Goal: Task Accomplishment & Management: Use online tool/utility

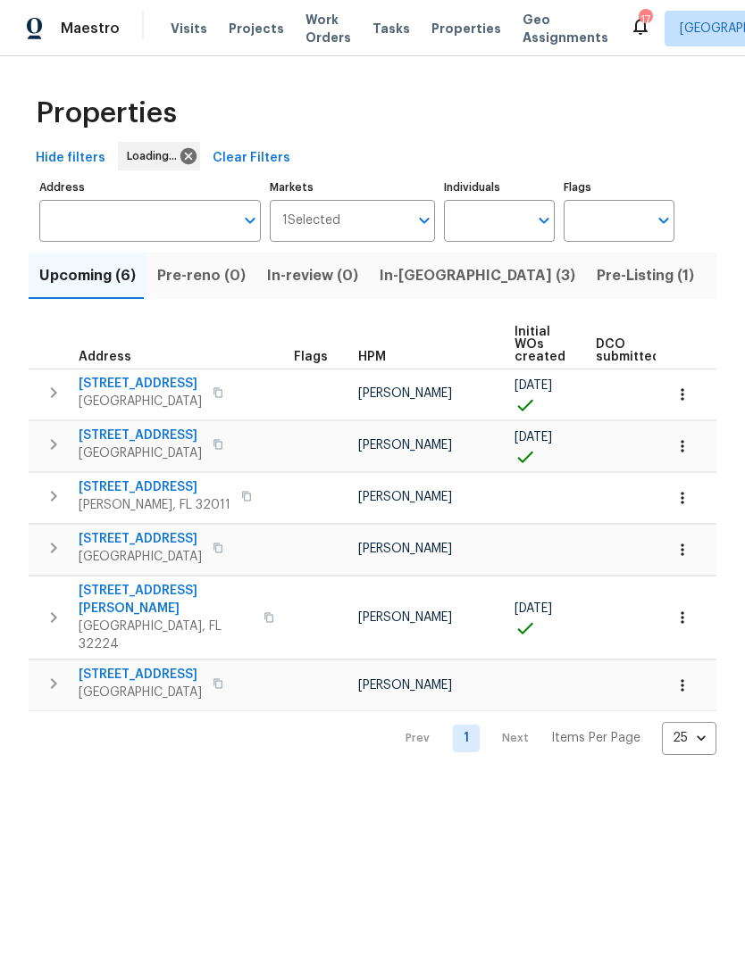
click at [413, 288] on span "In-reno (3)" at bounding box center [477, 275] width 196 height 25
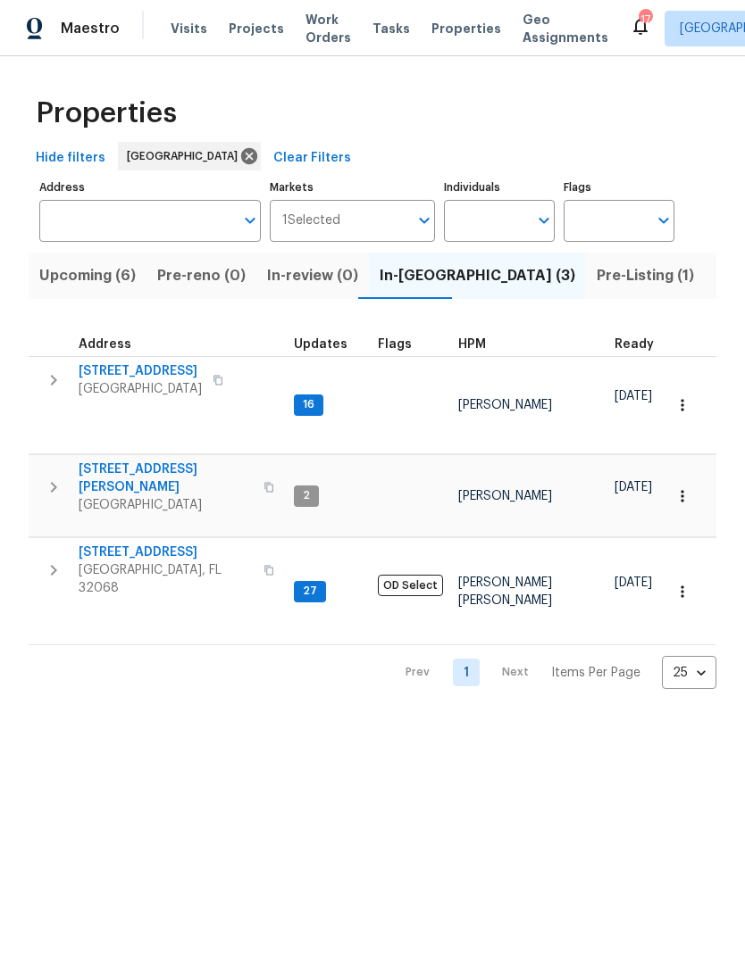
click at [169, 544] on span "[STREET_ADDRESS]" at bounding box center [166, 553] width 174 height 18
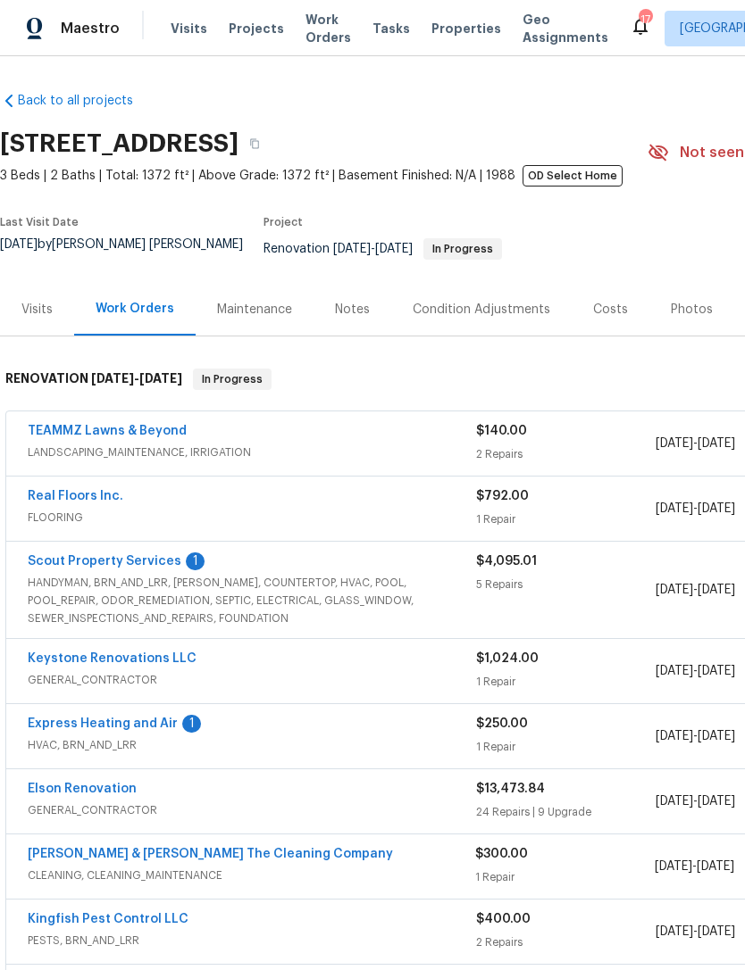
click at [148, 568] on link "Scout Property Services" at bounding box center [105, 561] width 154 height 12
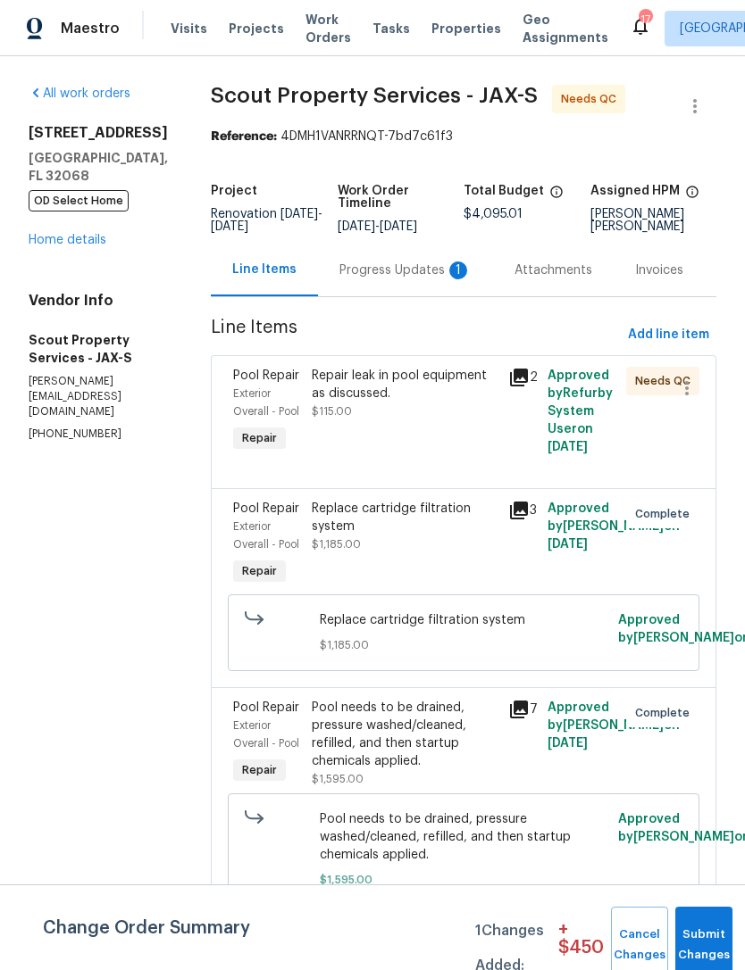
click at [419, 330] on section "Scout Property Services - JAX-S Needs QC Reference: 4DMH1VANRRNQT-7bd7c61f3 Pro…" at bounding box center [463, 749] width 505 height 1329
click at [364, 279] on div "Progress Updates 1" at bounding box center [405, 271] width 132 height 18
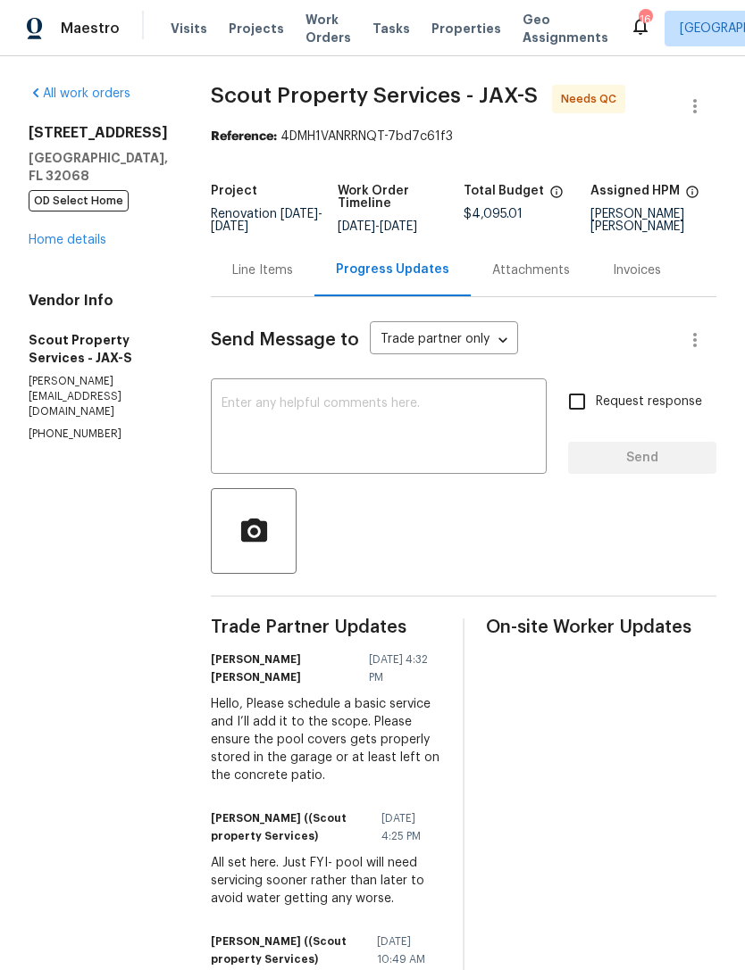
click at [60, 246] on link "Home details" at bounding box center [68, 240] width 78 height 12
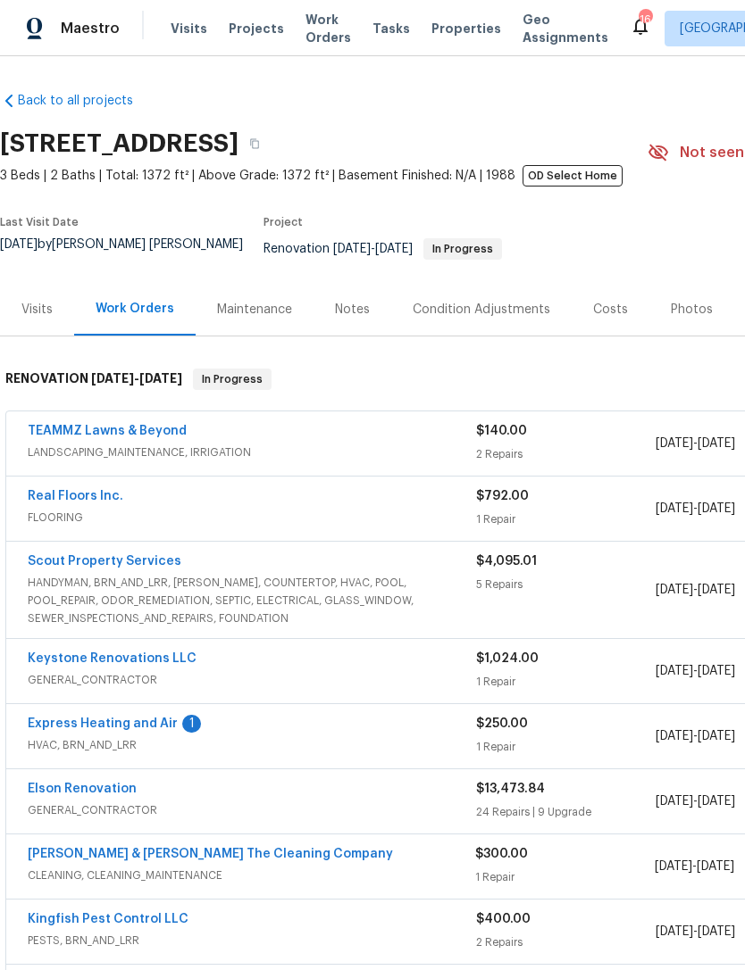
click at [144, 730] on link "Express Heating and Air" at bounding box center [103, 724] width 150 height 12
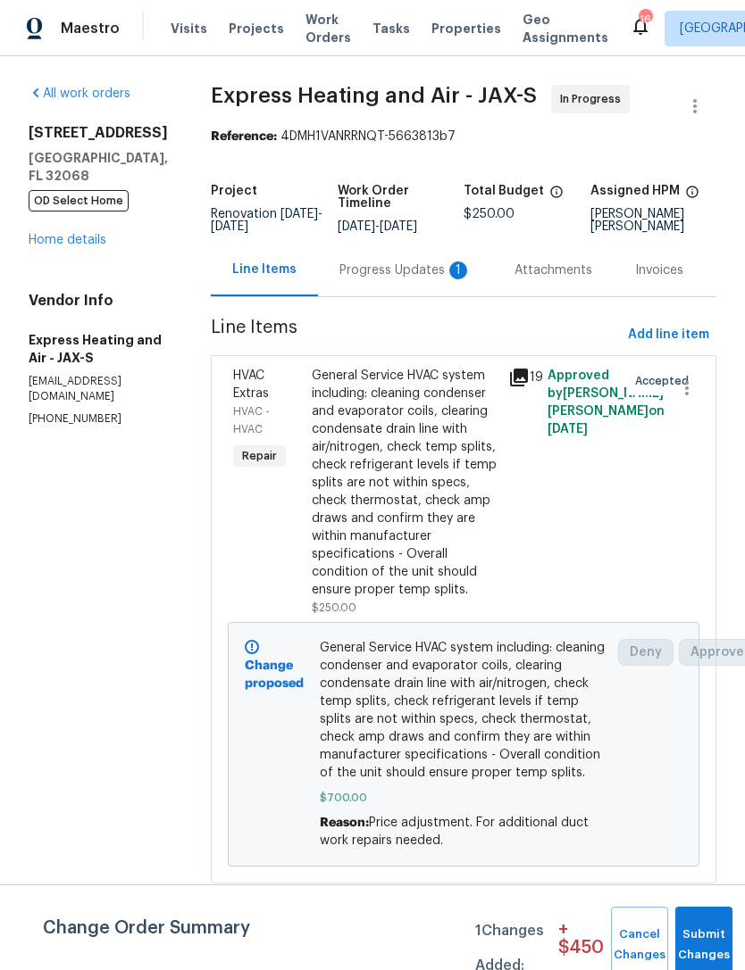
click at [420, 296] on div "Progress Updates 1" at bounding box center [405, 270] width 175 height 53
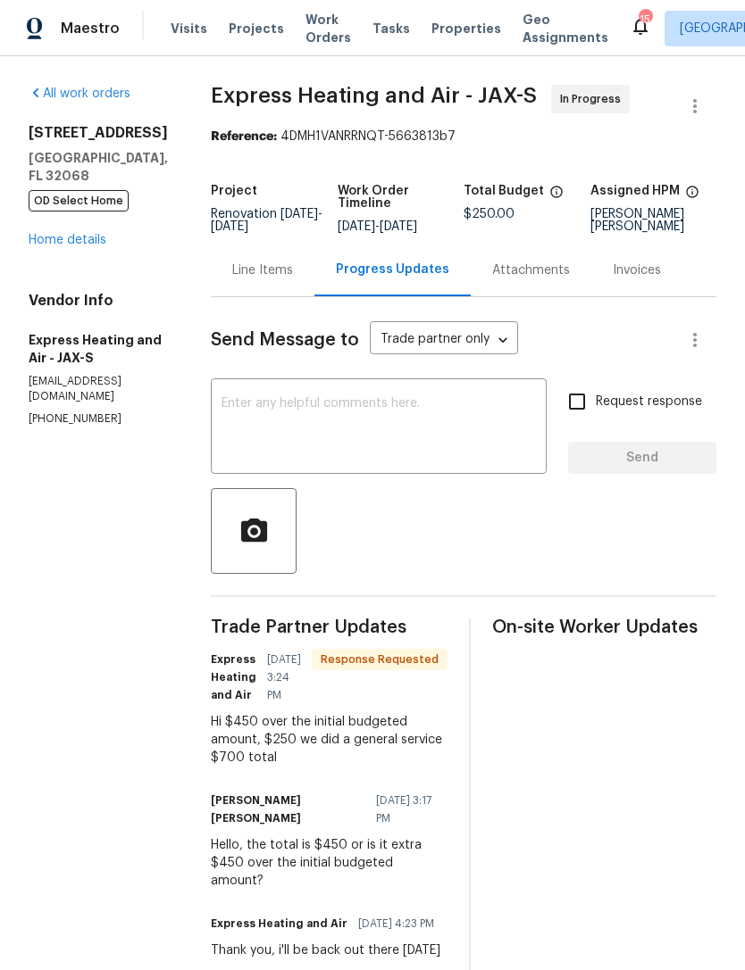
click at [79, 245] on link "Home details" at bounding box center [68, 240] width 78 height 12
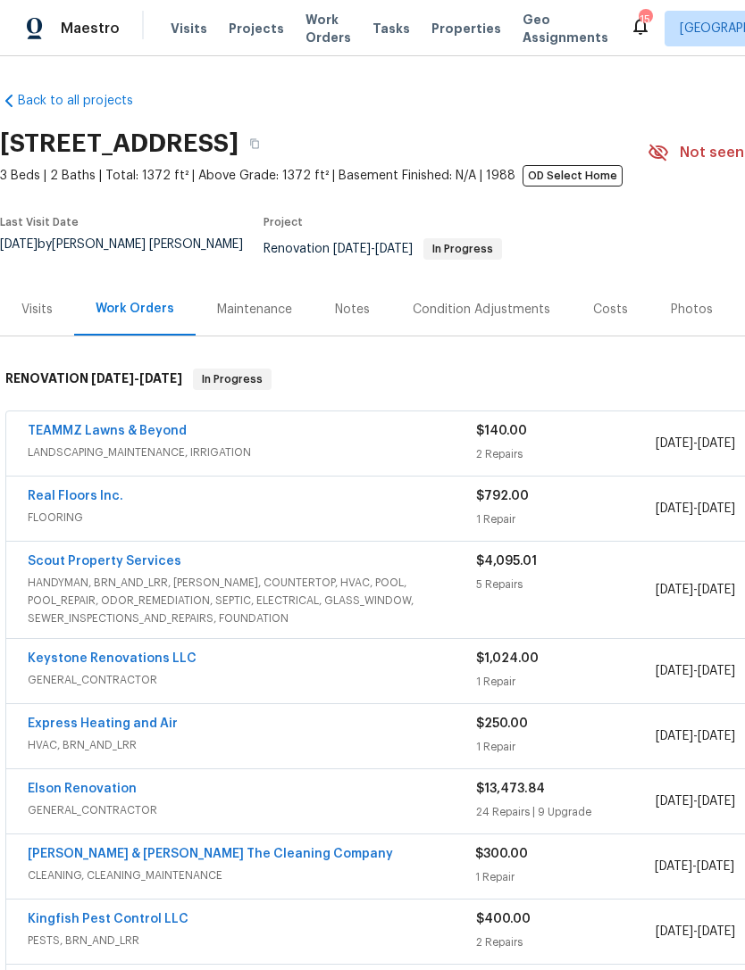
click at [324, 754] on span "HVAC, BRN_AND_LRR" at bounding box center [252, 746] width 448 height 18
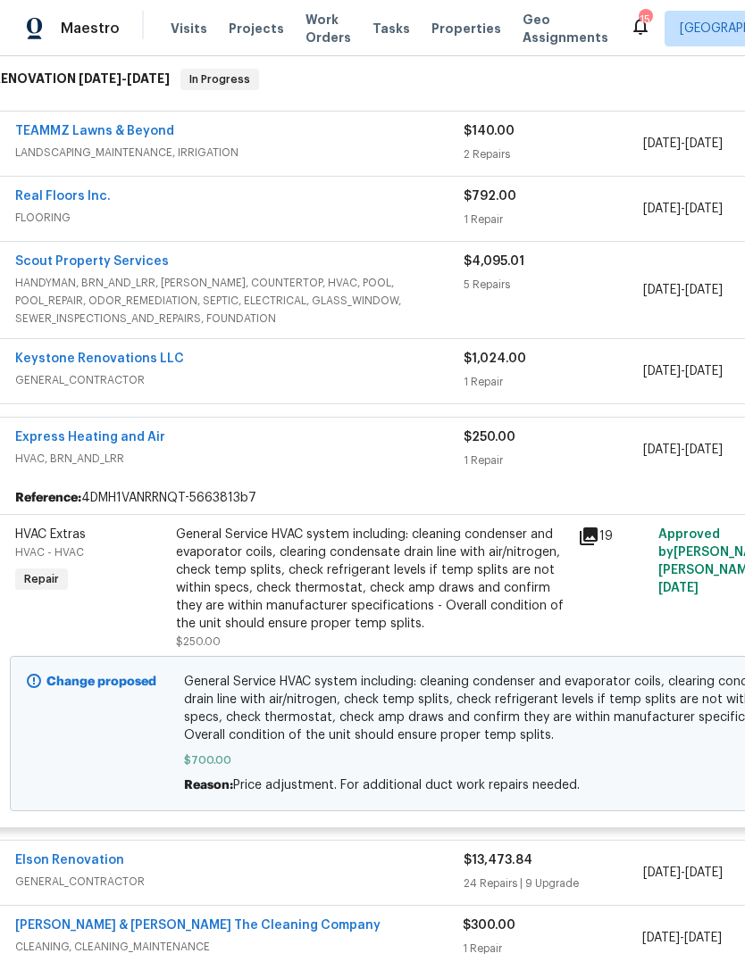
scroll to position [301, 12]
click at [129, 443] on link "Express Heating and Air" at bounding box center [90, 436] width 150 height 12
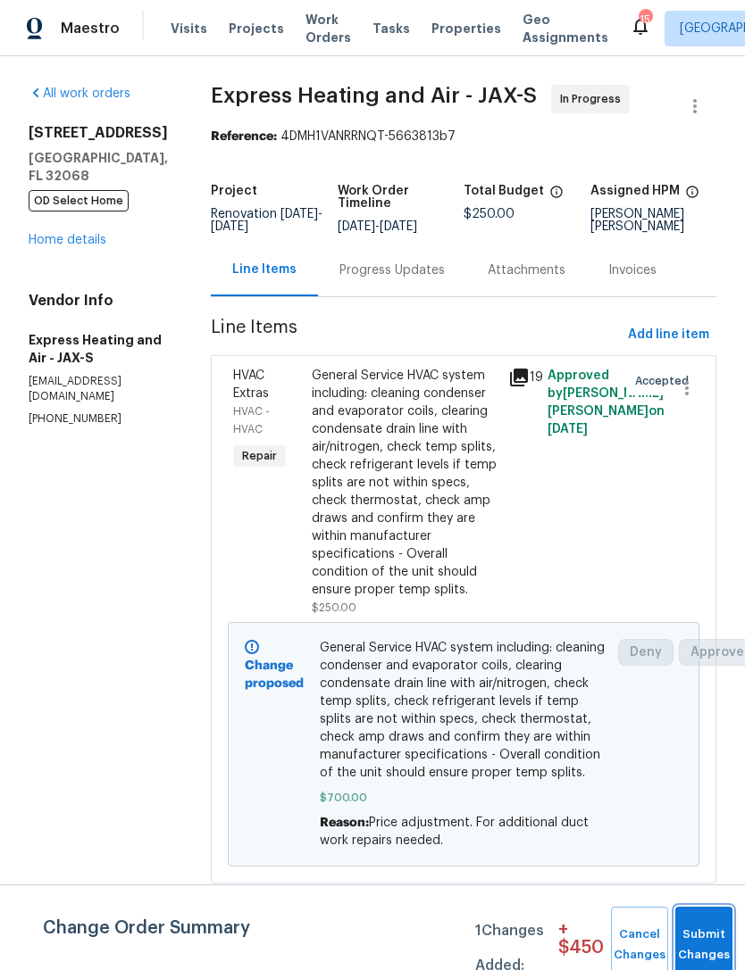
click at [698, 941] on button "Submit Changes" at bounding box center [703, 945] width 57 height 77
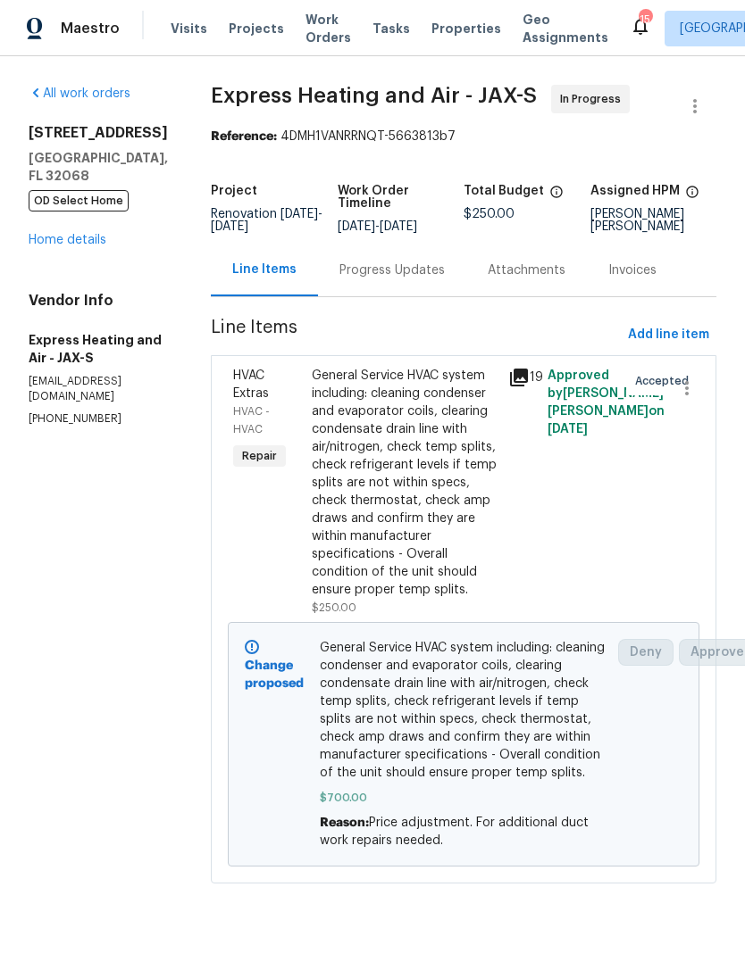
click at [83, 246] on link "Home details" at bounding box center [68, 240] width 78 height 12
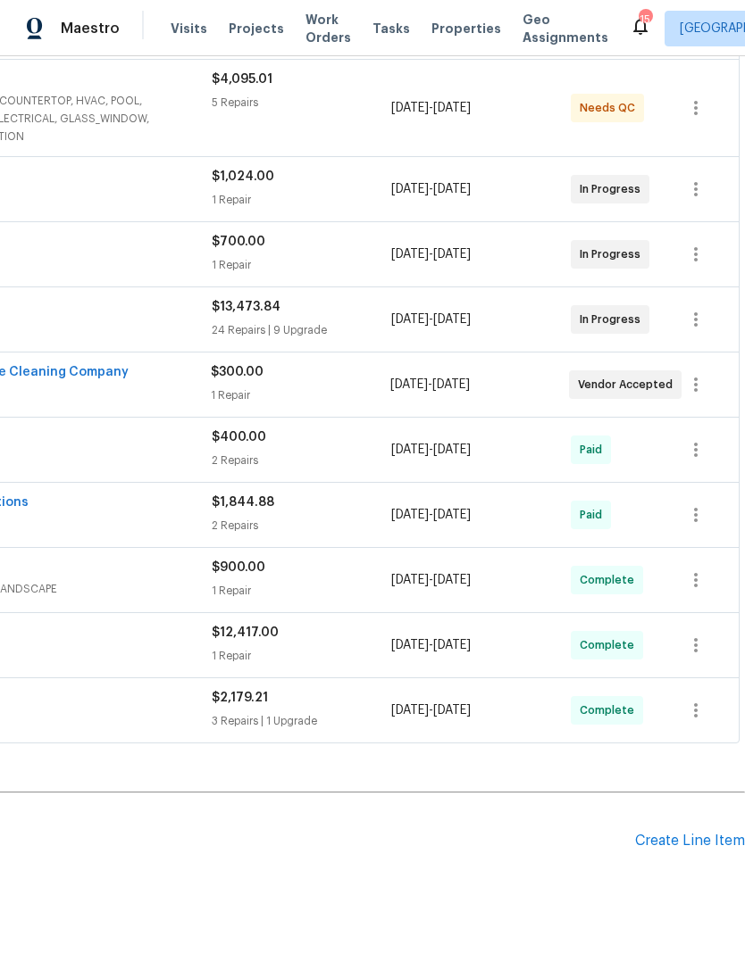
scroll to position [482, 264]
click at [690, 848] on div "Create Line Item" at bounding box center [690, 841] width 110 height 17
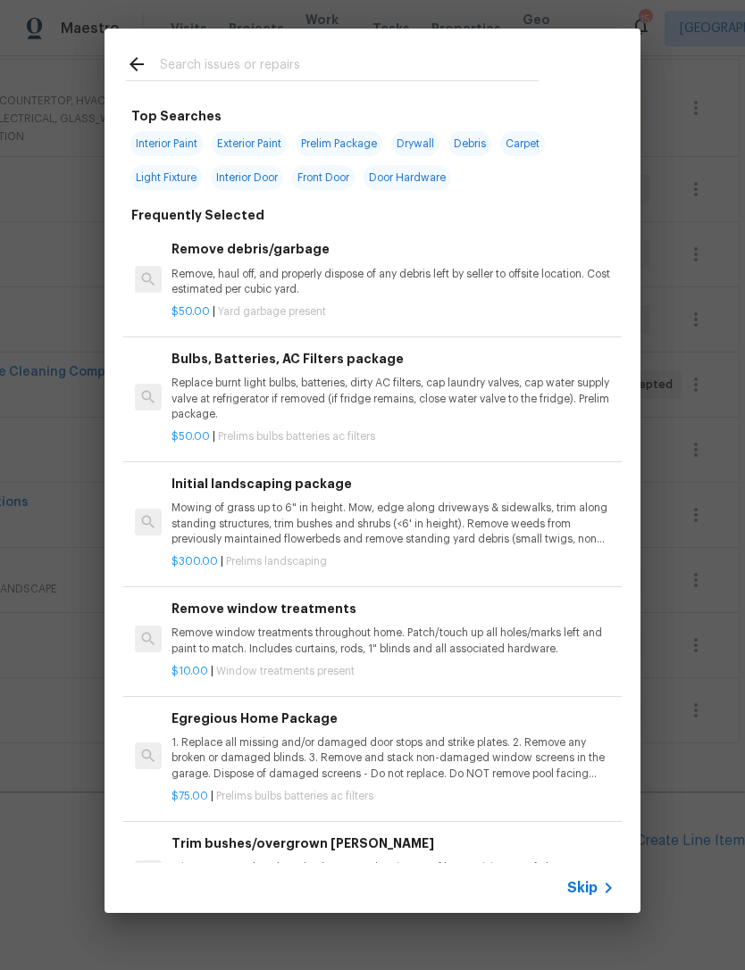
click at [314, 56] on input "text" at bounding box center [349, 67] width 379 height 27
type input "Clean"
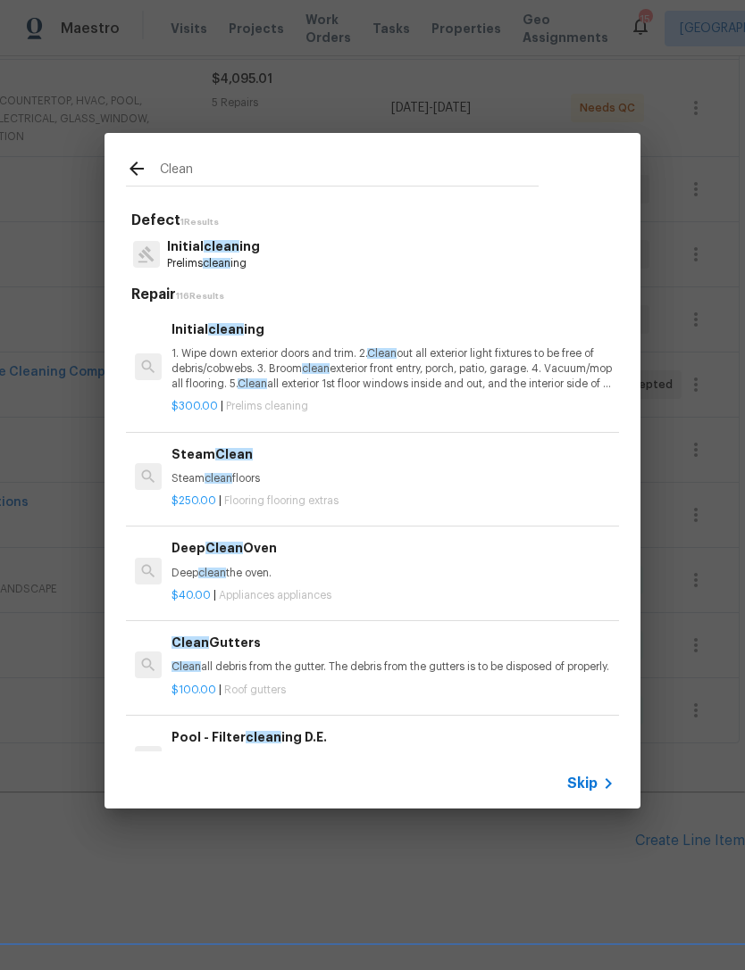
click at [254, 254] on p "Initial clean ing" at bounding box center [213, 246] width 93 height 19
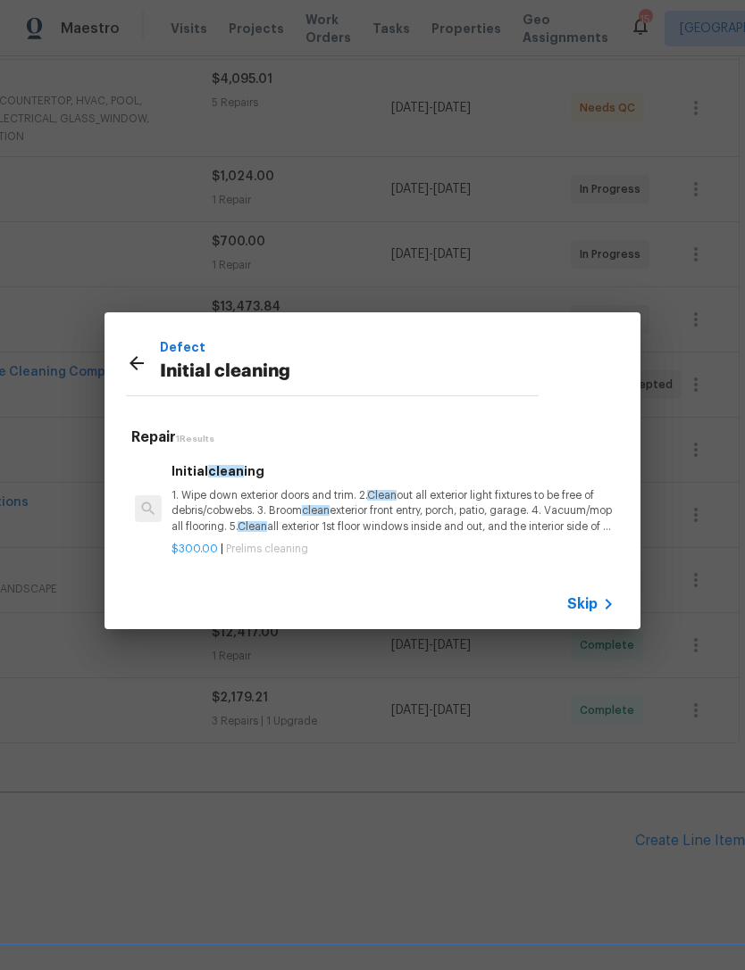
click at [455, 502] on p "1. Wipe down exterior doors and trim. 2. Clean out all exterior light fixtures …" at bounding box center [392, 511] width 443 height 46
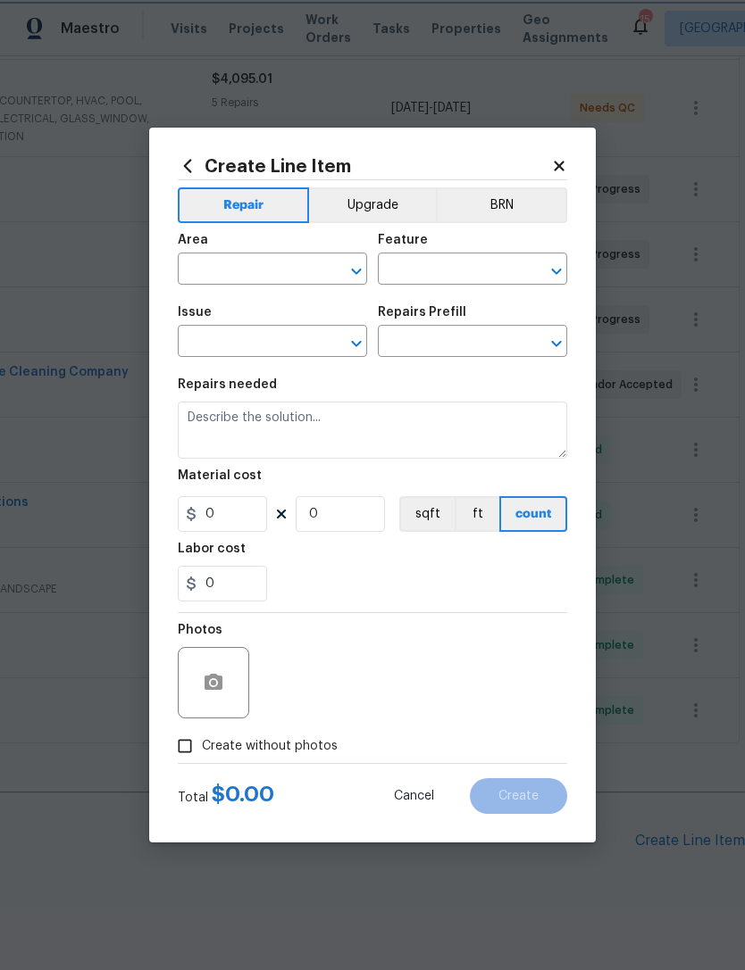
type input "Home Readiness Packages"
type input "Initial cleaning"
type input "Initial cleaning $300.00"
type textarea "1. Wipe down exterior doors and trim. 2. Clean out all exterior light fixtures …"
type input "300"
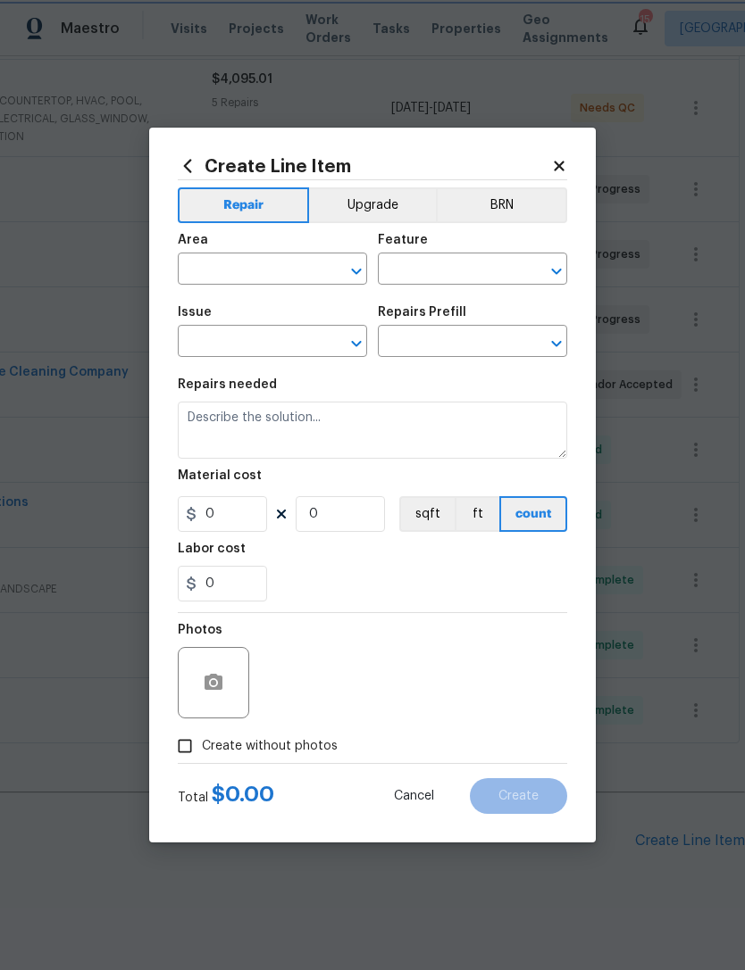
type input "1"
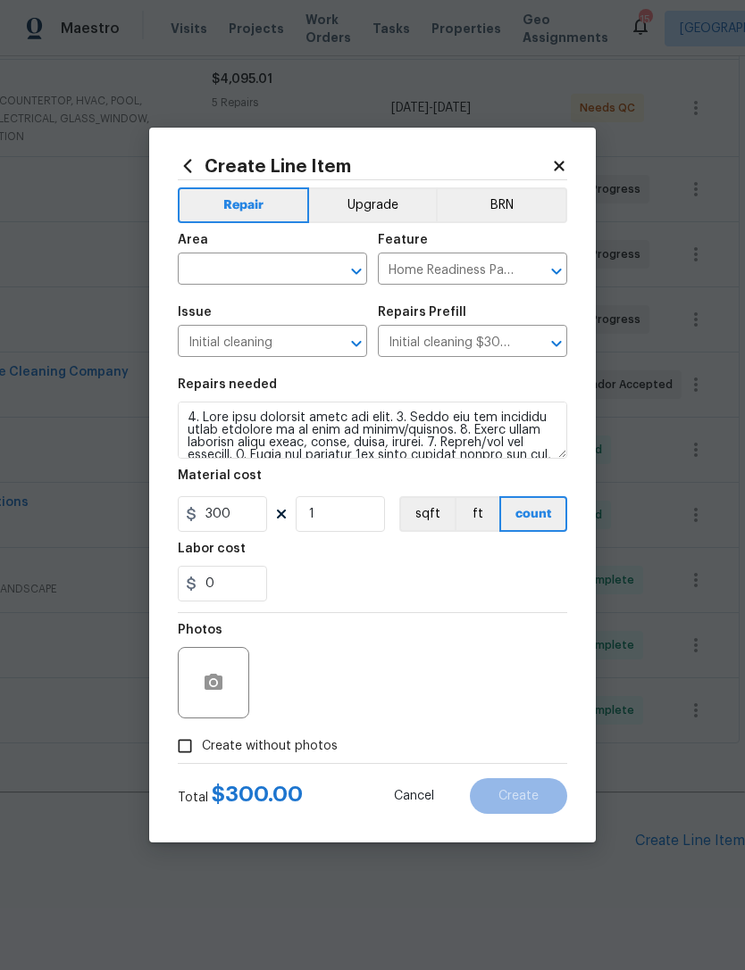
click at [267, 275] on input "text" at bounding box center [247, 271] width 139 height 28
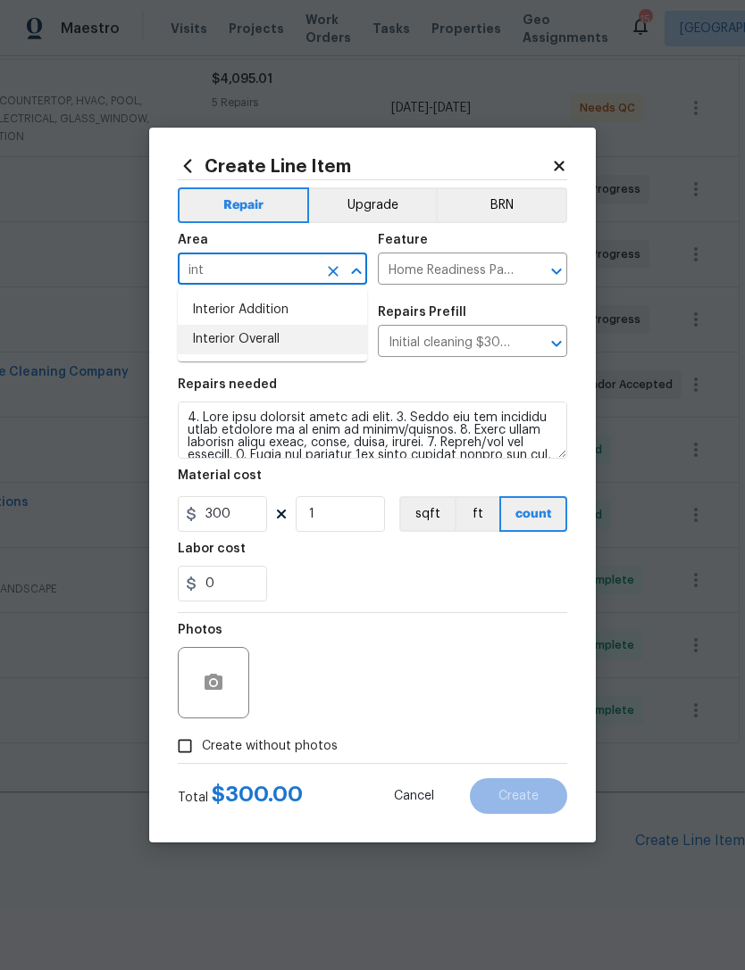
click at [266, 337] on li "Interior Overall" at bounding box center [272, 339] width 189 height 29
type input "Interior Overall"
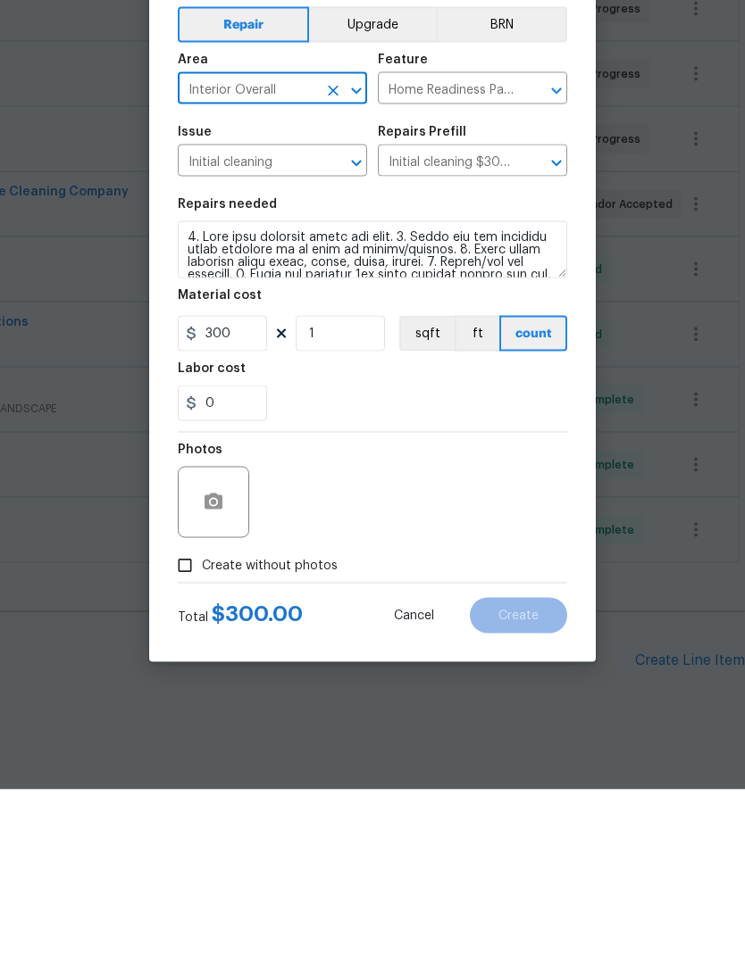
click at [312, 737] on span "Create without photos" at bounding box center [270, 746] width 136 height 19
click at [202, 729] on input "Create without photos" at bounding box center [185, 746] width 34 height 34
checkbox input "true"
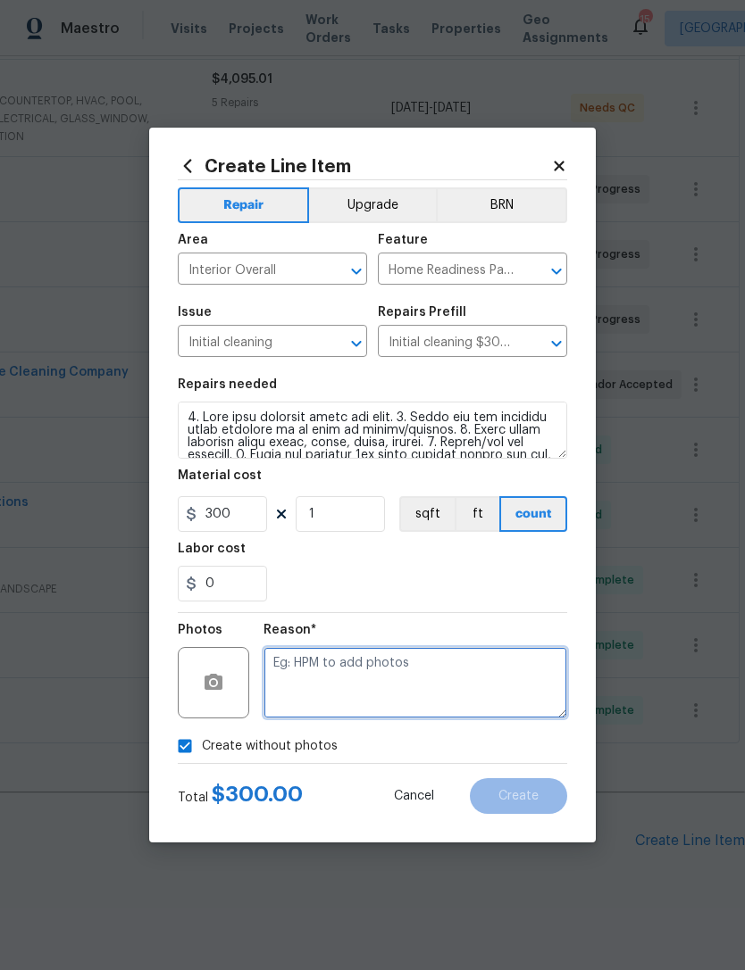
click at [316, 664] on textarea at bounding box center [415, 682] width 304 height 71
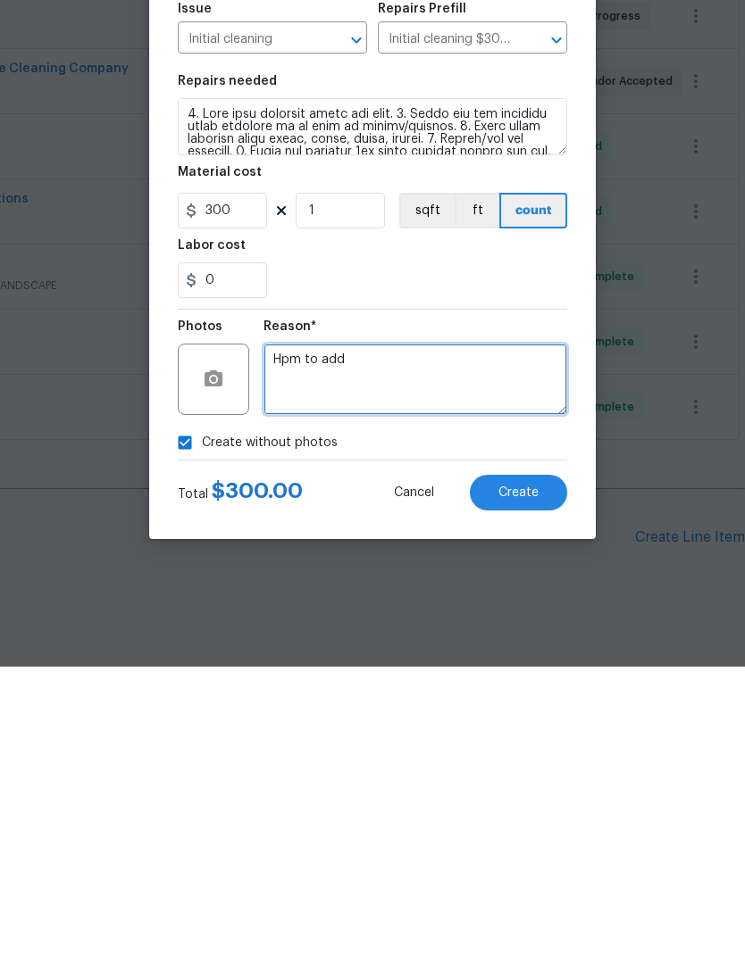
type textarea "Hpm to add"
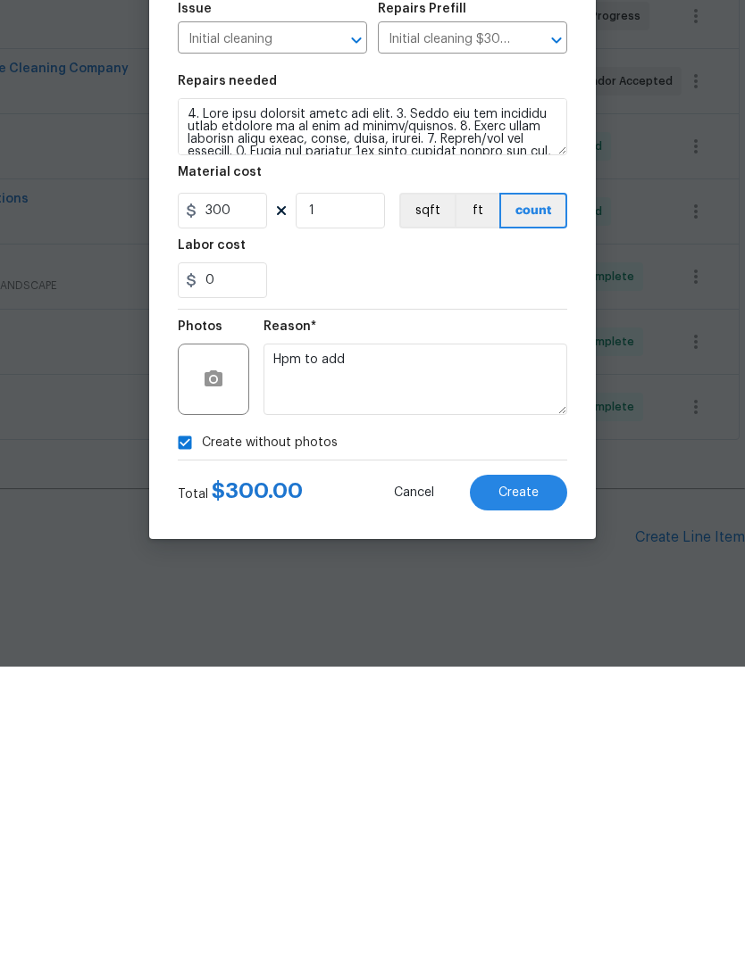
click at [540, 778] on button "Create" at bounding box center [518, 796] width 97 height 36
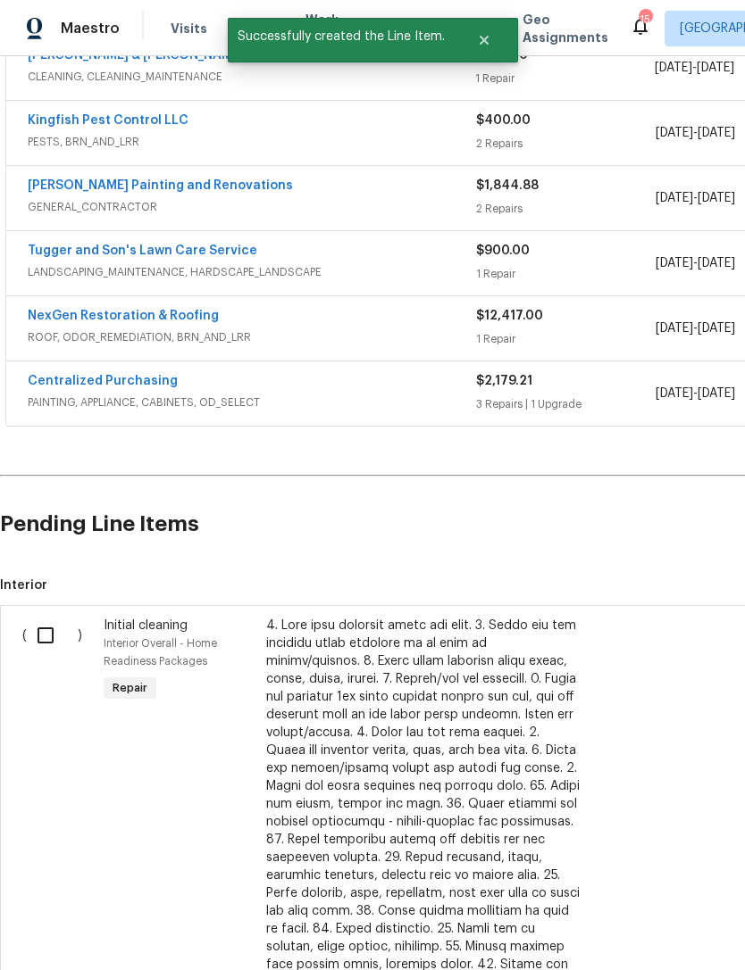
scroll to position [801, 0]
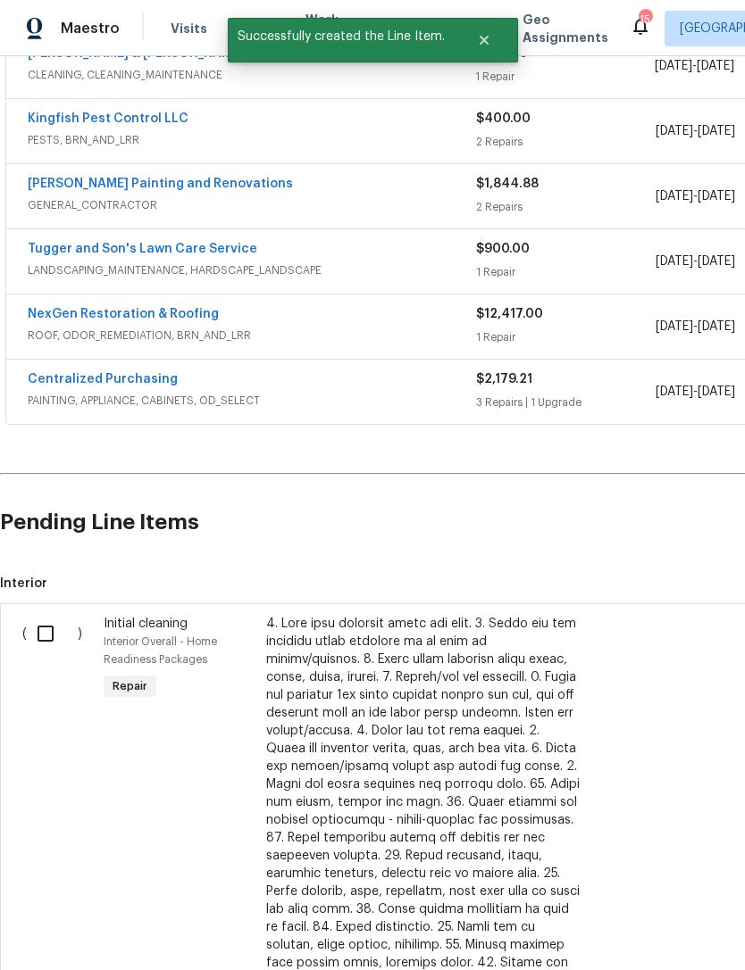
click at [45, 615] on input "checkbox" at bounding box center [52, 633] width 51 height 37
checkbox input "true"
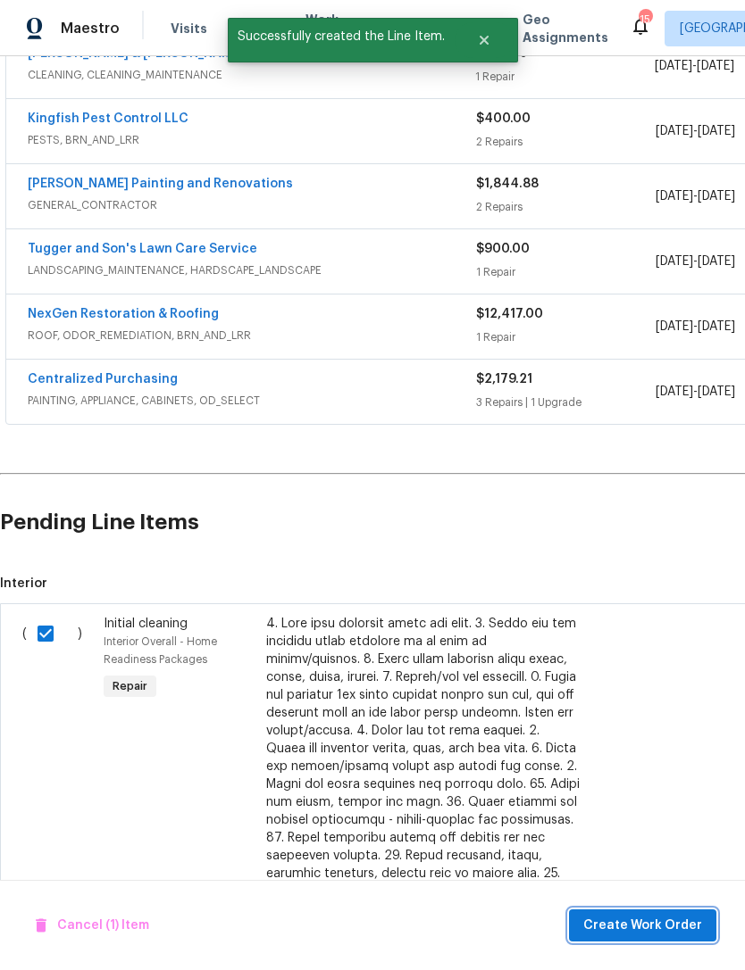
click at [650, 913] on button "Create Work Order" at bounding box center [642, 926] width 147 height 33
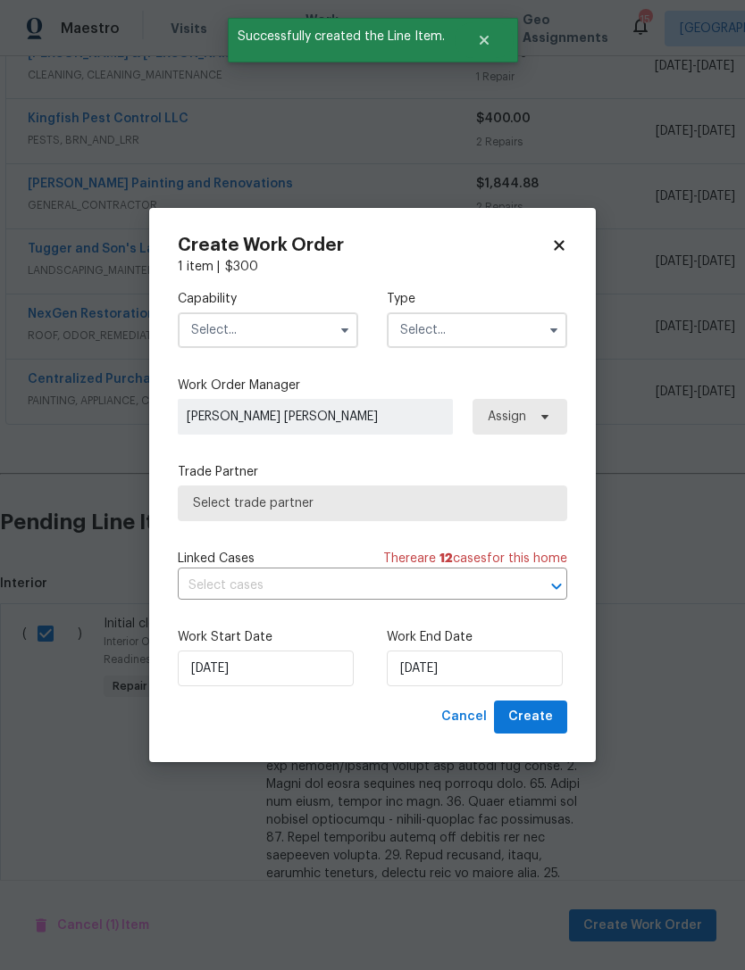
click at [306, 336] on input "text" at bounding box center [268, 330] width 180 height 36
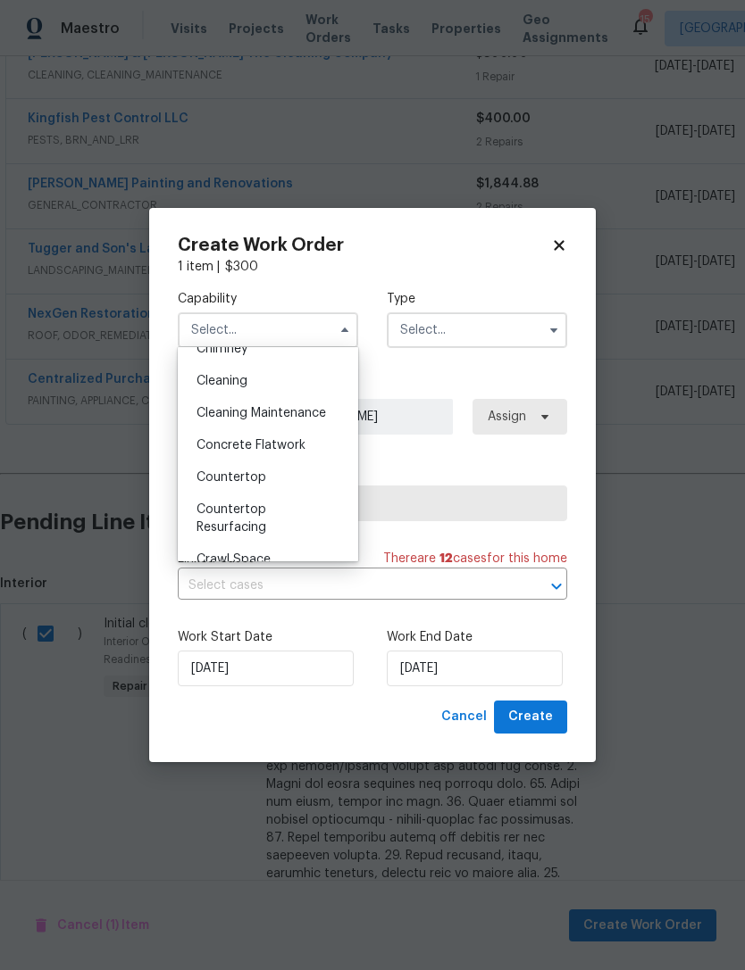
scroll to position [241, 0]
click at [267, 386] on div "Cleaning" at bounding box center [267, 384] width 171 height 32
type input "Cleaning"
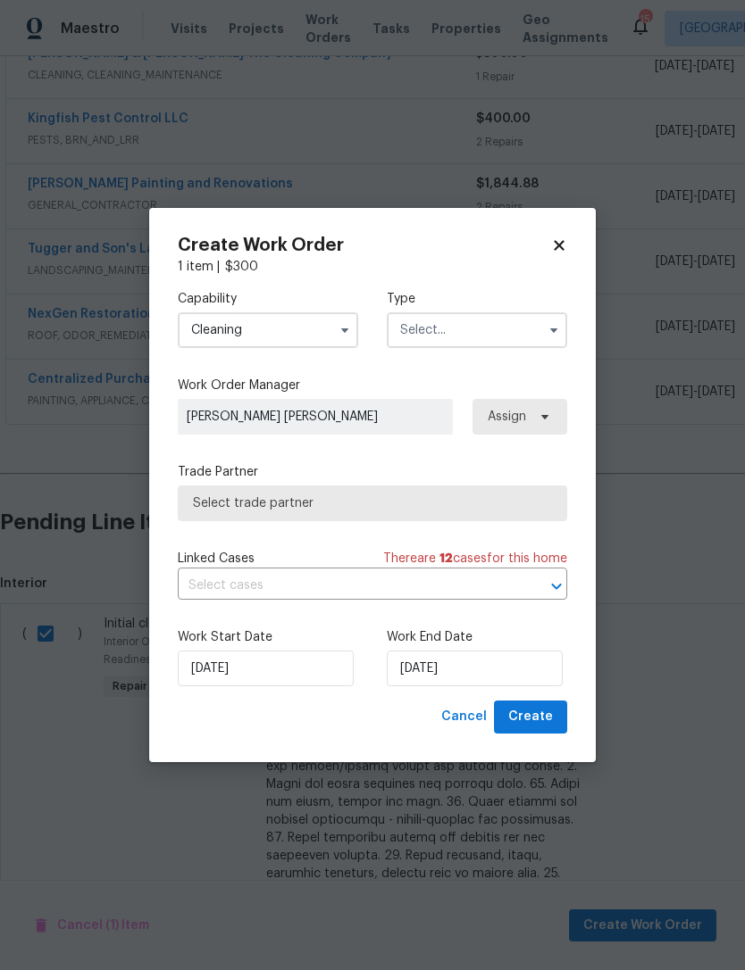
click at [481, 330] on input "text" at bounding box center [477, 330] width 180 height 36
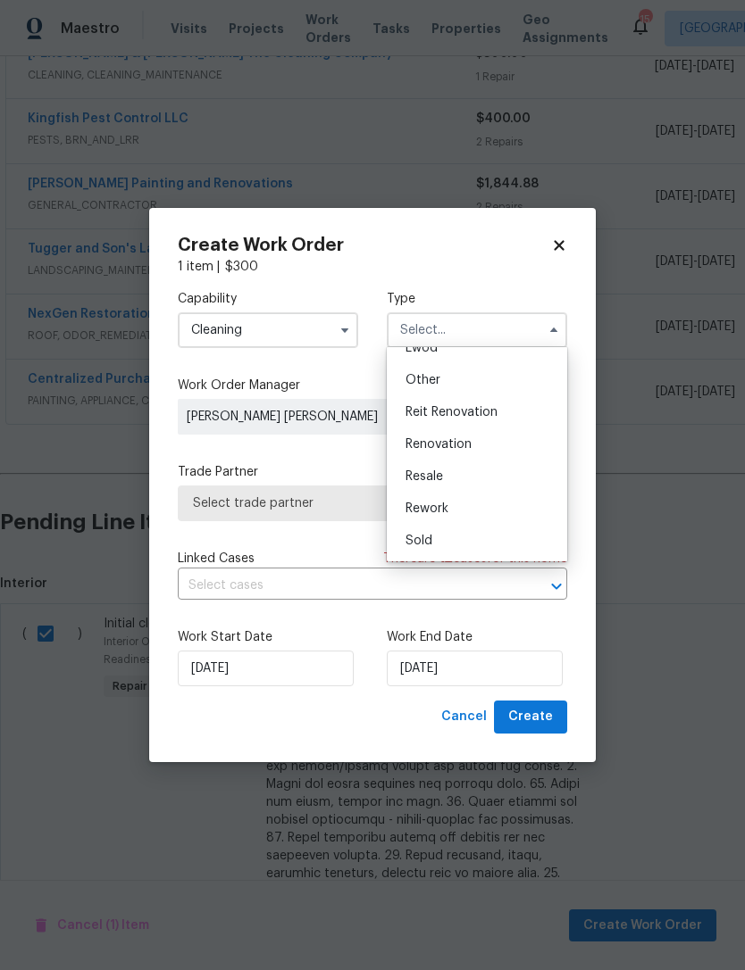
scroll to position [213, 0]
click at [470, 448] on span "Renovation" at bounding box center [438, 444] width 66 height 12
type input "Renovation"
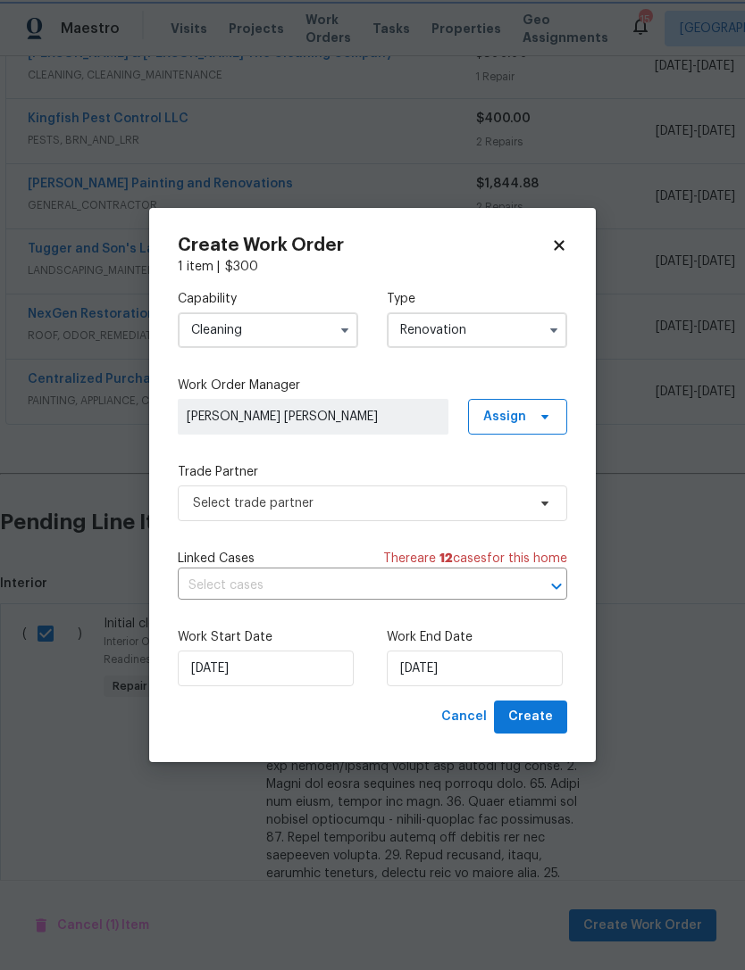
scroll to position [0, 0]
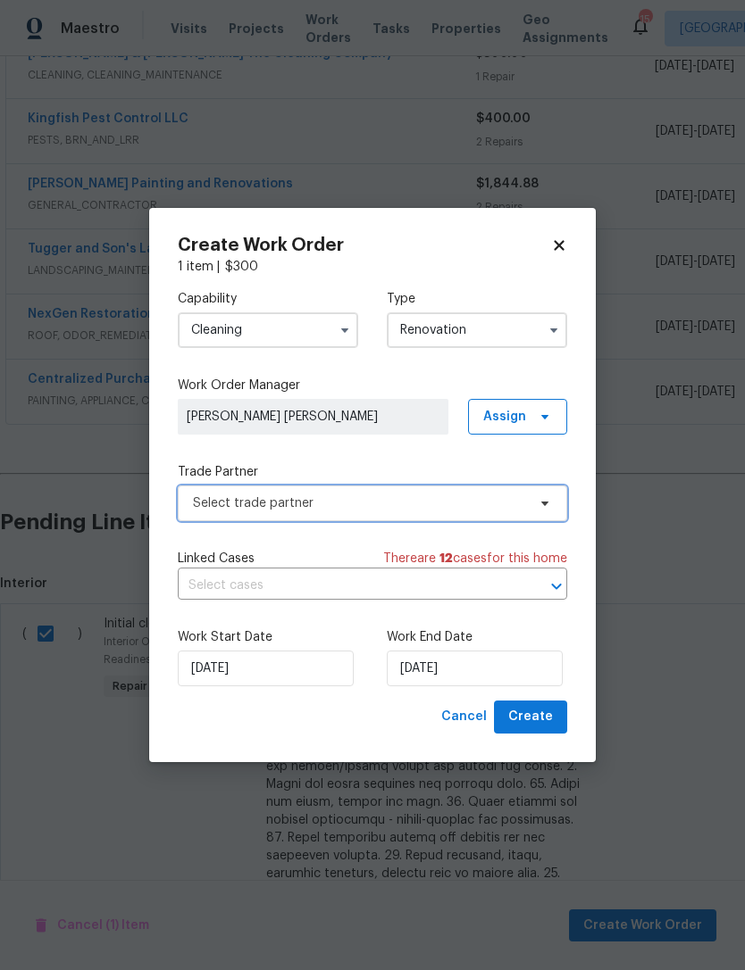
click at [320, 501] on span "Select trade partner" at bounding box center [359, 504] width 333 height 18
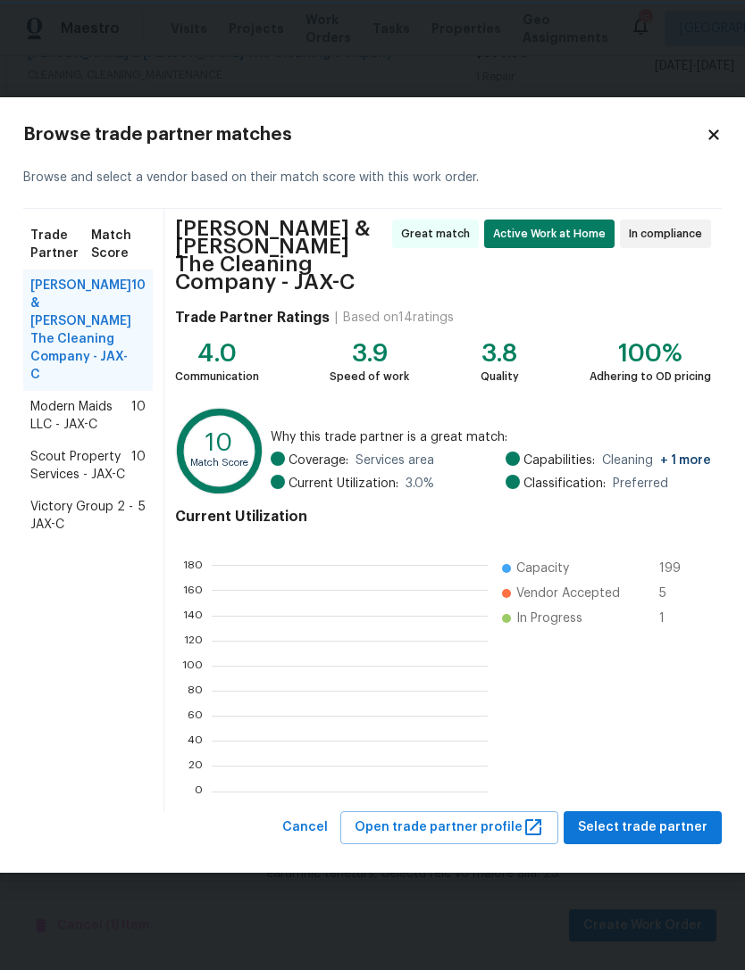
scroll to position [250, 276]
click at [76, 398] on span "Modern Maids LLC - JAX-C" at bounding box center [80, 416] width 101 height 36
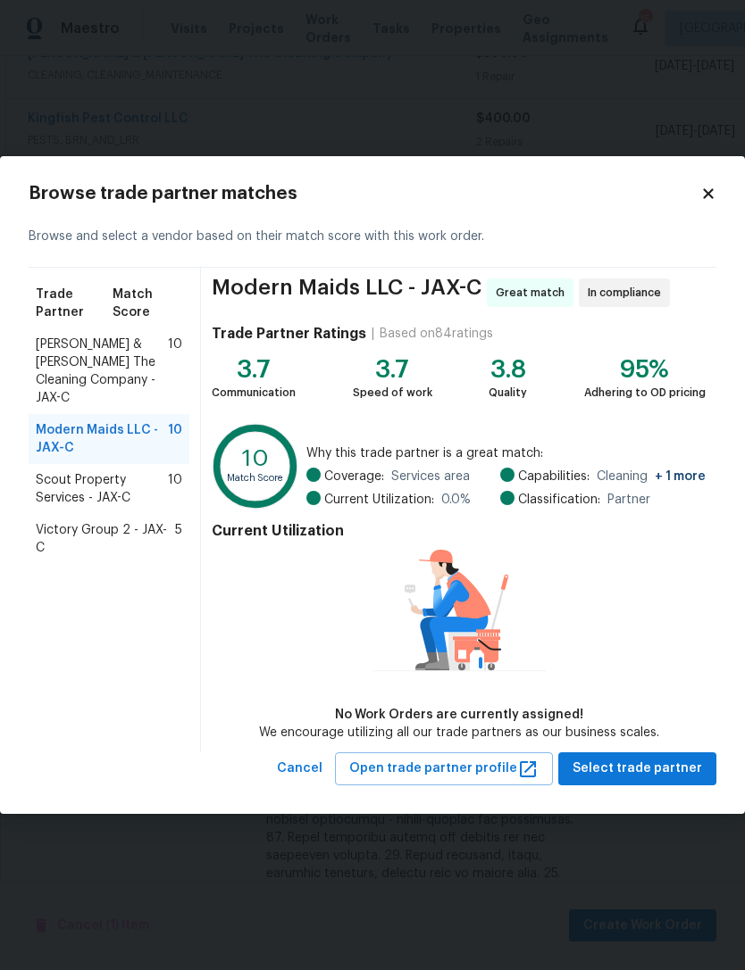
click at [46, 473] on span "Scout Property Services - JAX-C" at bounding box center [102, 489] width 132 height 36
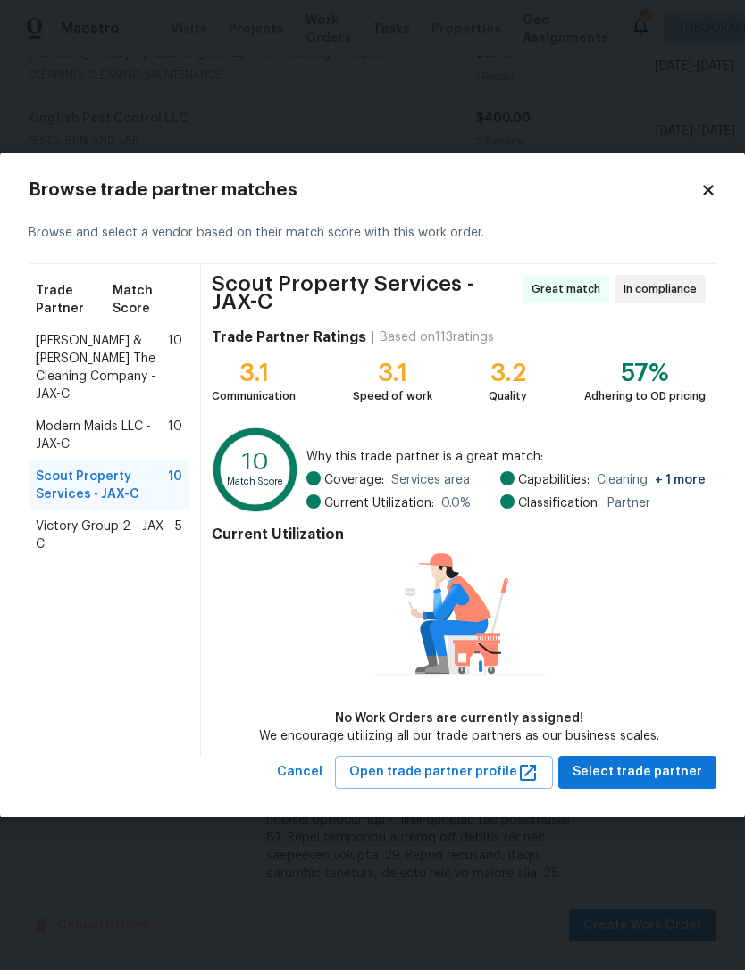
click at [51, 520] on div "Victory Group 2 - JAX-C 5" at bounding box center [109, 536] width 161 height 50
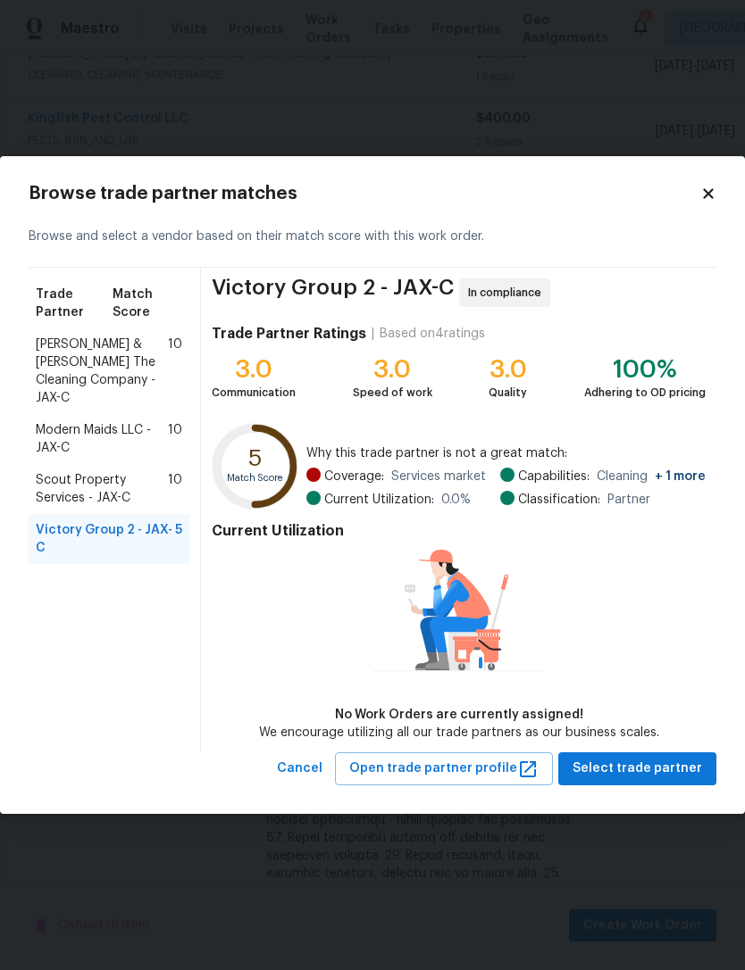
click at [48, 423] on span "Modern Maids LLC - JAX-C" at bounding box center [102, 439] width 132 height 36
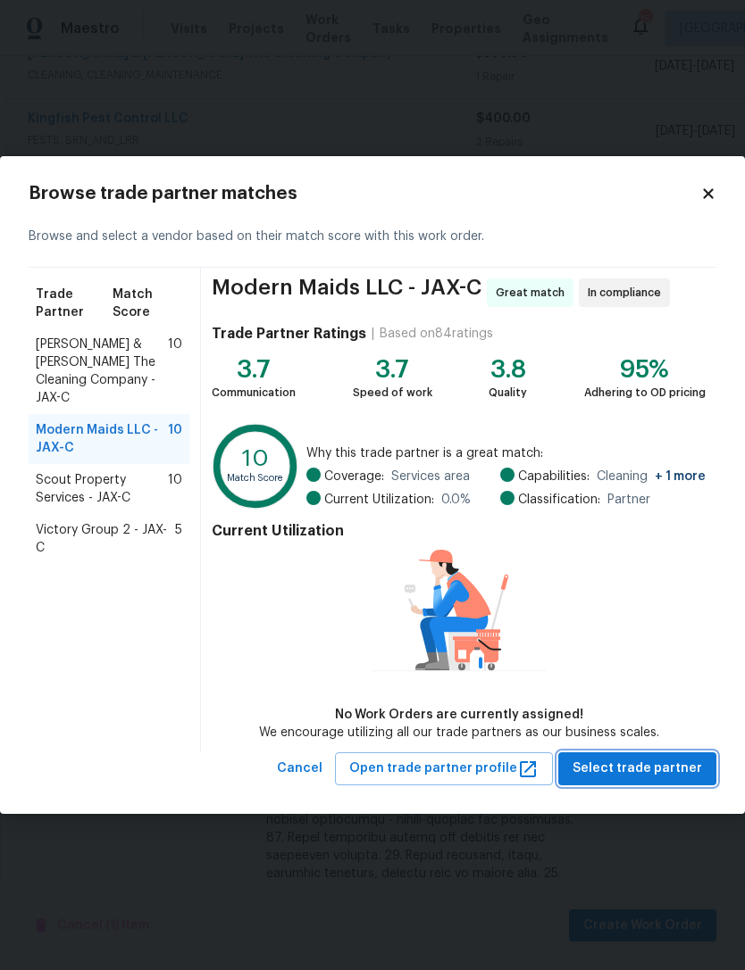
click at [676, 755] on button "Select trade partner" at bounding box center [637, 769] width 158 height 33
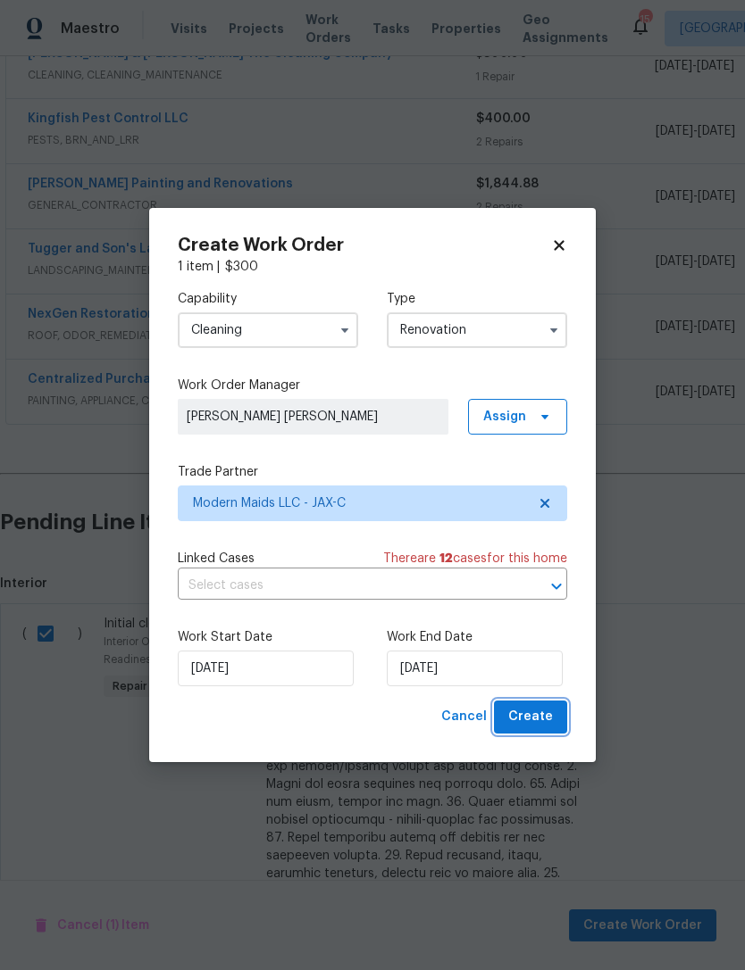
click at [535, 711] on span "Create" at bounding box center [530, 717] width 45 height 22
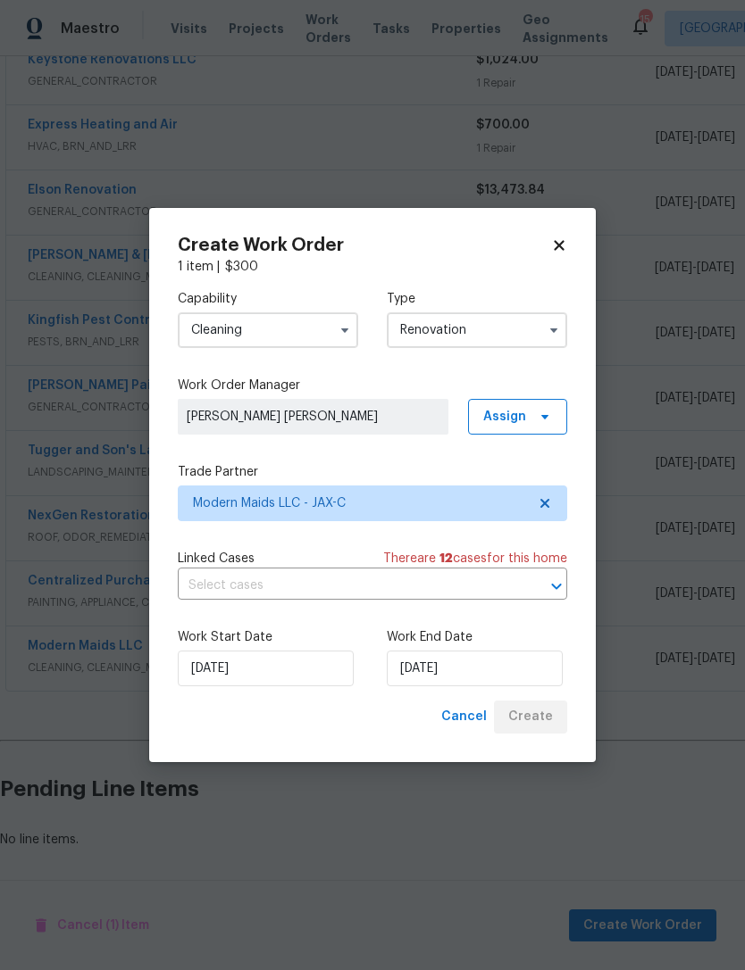
scroll to position [547, 0]
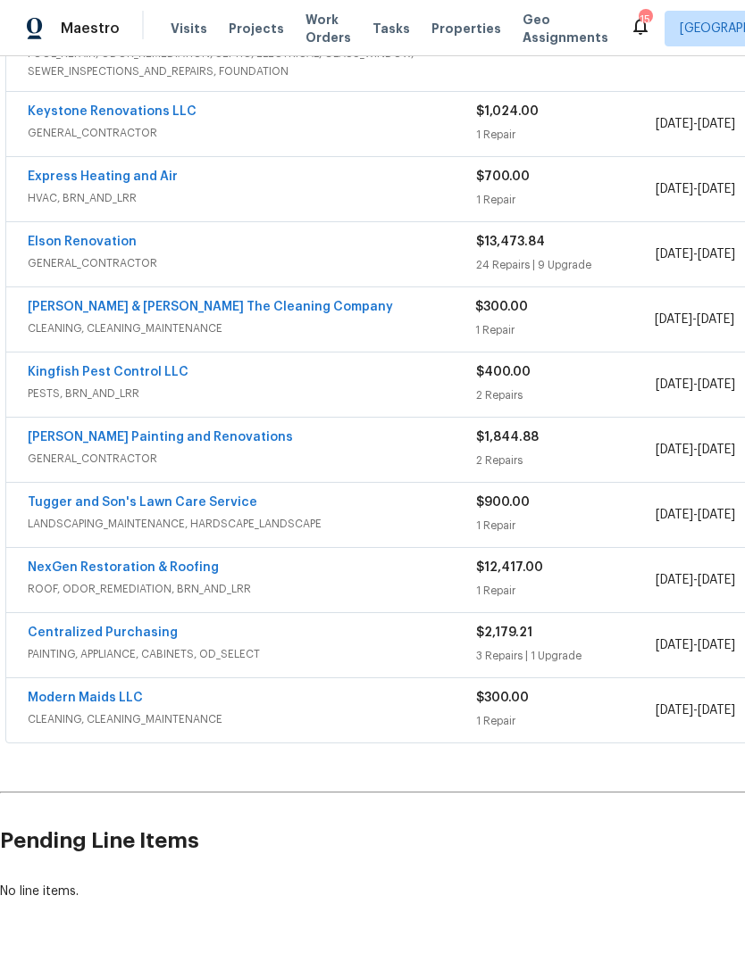
click at [80, 692] on link "Modern Maids LLC" at bounding box center [85, 698] width 115 height 12
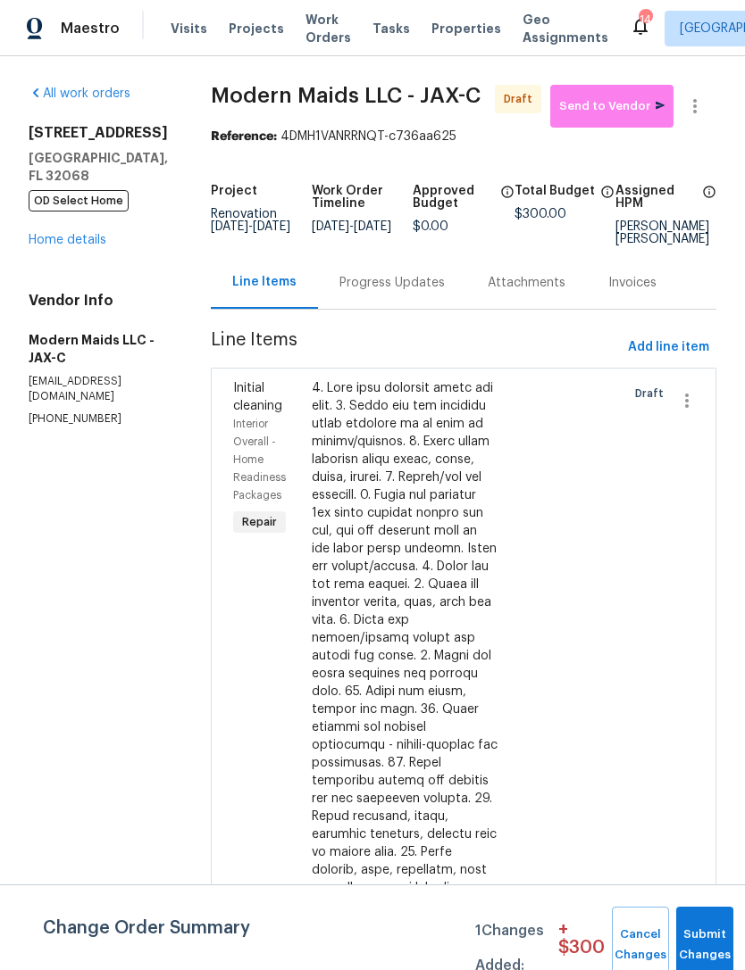
click at [193, 37] on span "Visits" at bounding box center [189, 29] width 37 height 18
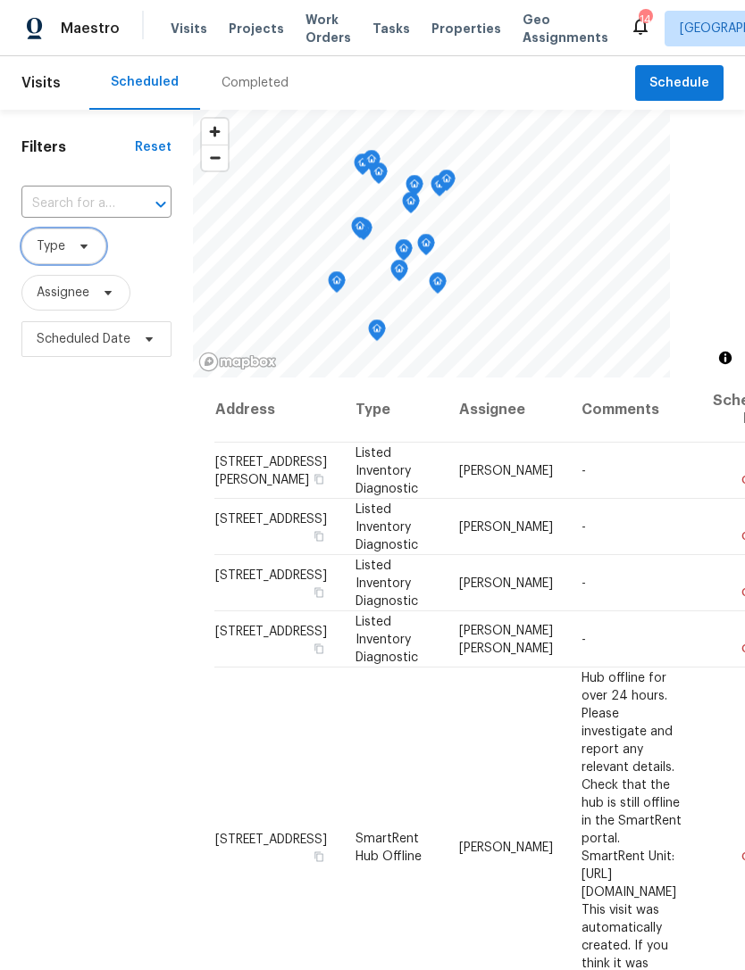
click at [83, 254] on icon at bounding box center [84, 246] width 14 height 14
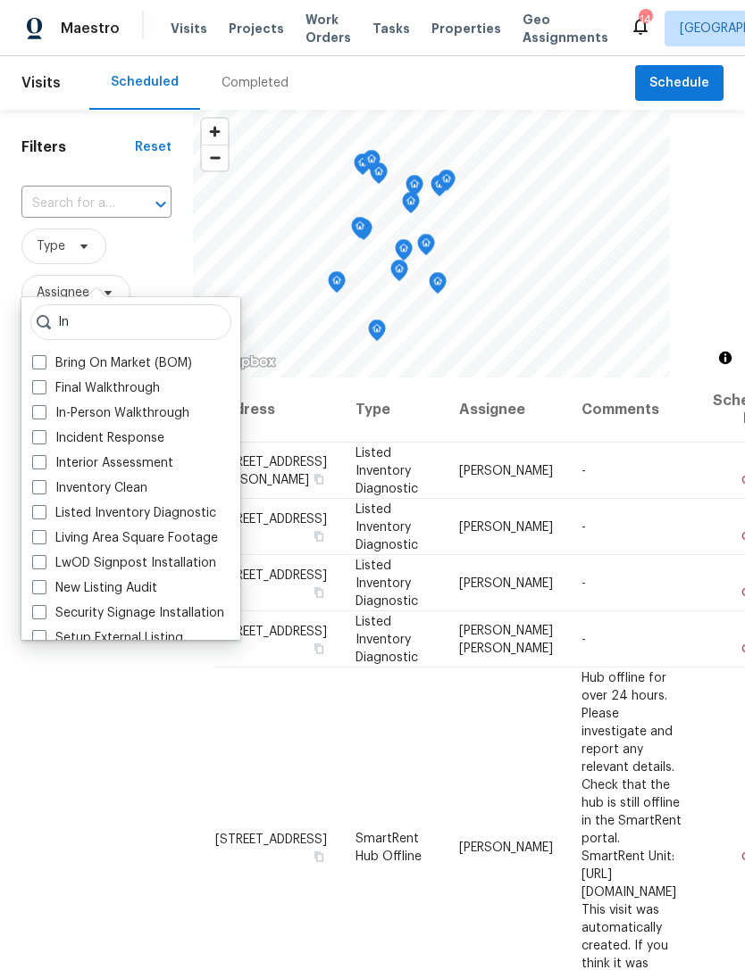
type input "In"
click at [48, 415] on label "In-Person Walkthrough" at bounding box center [110, 413] width 157 height 18
click at [44, 415] on input "In-Person Walkthrough" at bounding box center [38, 410] width 12 height 12
checkbox input "true"
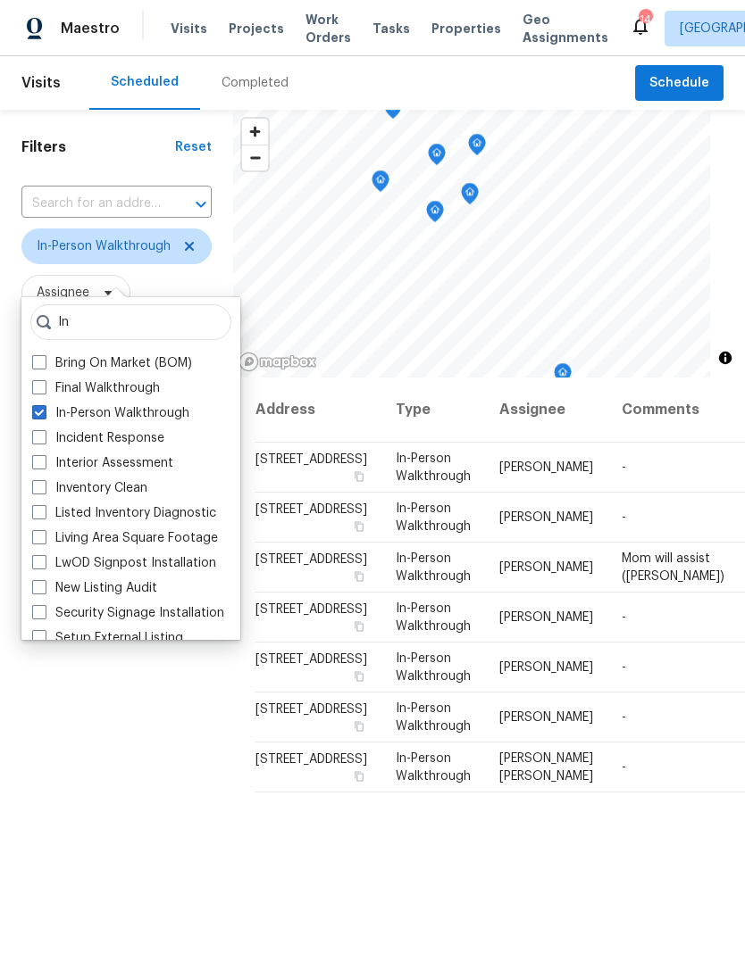
click at [112, 753] on div "Filters Reset ​ In-Person Walkthrough Assignee Scheduled Date" at bounding box center [116, 632] width 233 height 1045
